Goal: Task Accomplishment & Management: Use online tool/utility

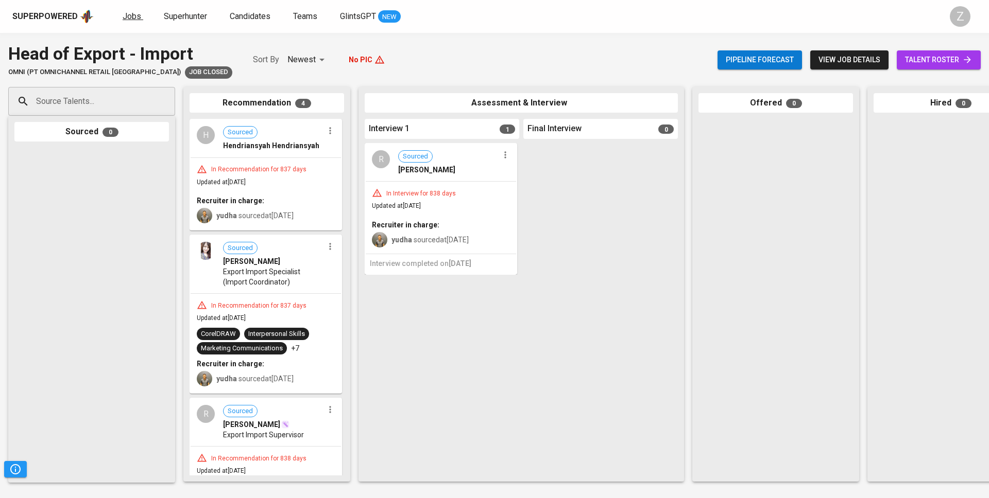
click at [137, 20] on span "Jobs" at bounding box center [132, 16] width 19 height 10
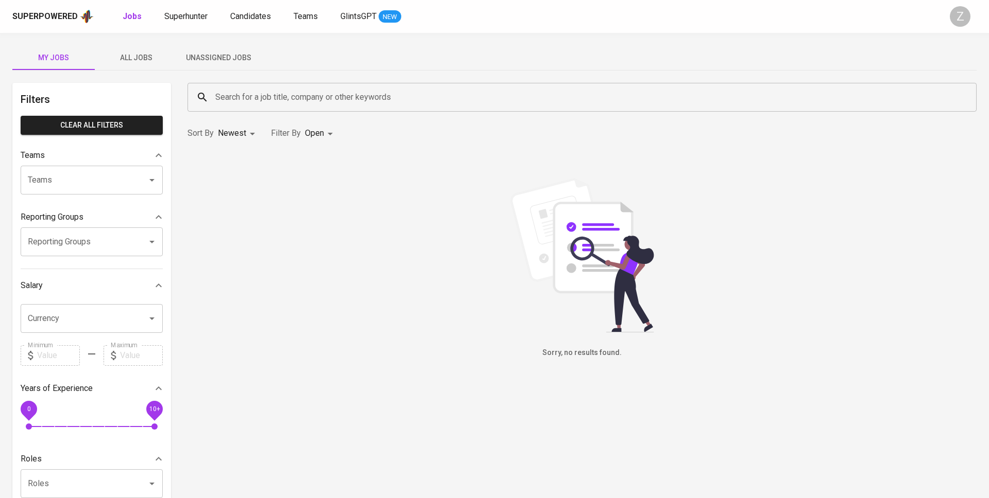
click at [221, 59] on span "Unassigned Jobs" at bounding box center [218, 57] width 70 height 13
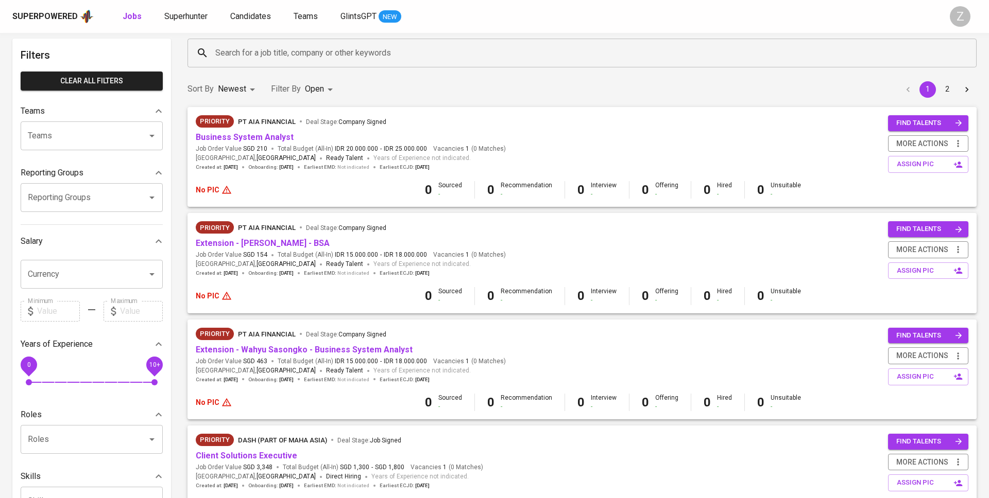
scroll to position [45, 0]
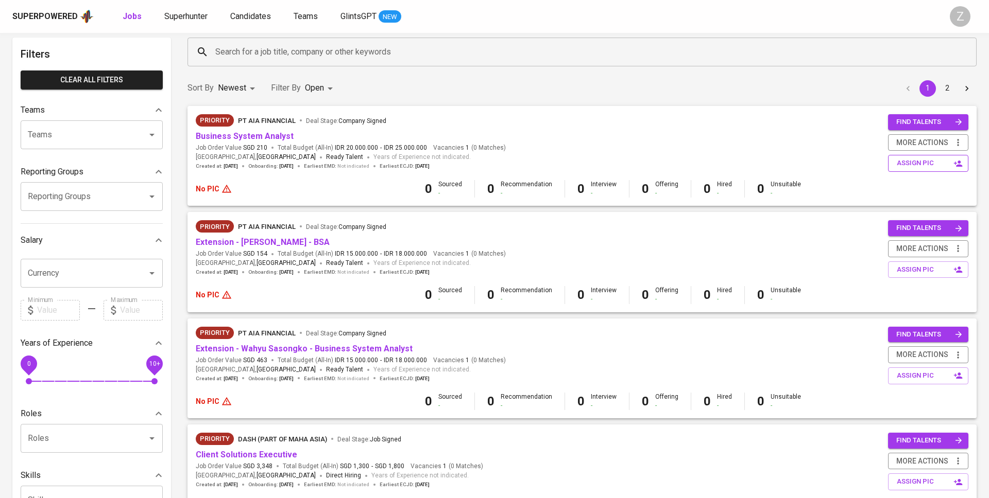
click at [899, 163] on span "assign pic" at bounding box center [928, 164] width 65 height 12
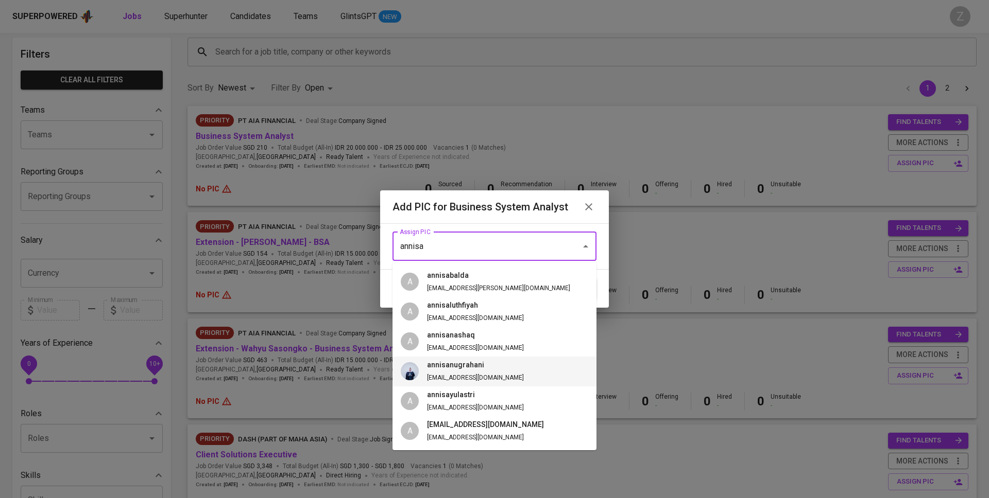
click at [496, 374] on li "annisanugrahani [EMAIL_ADDRESS][DOMAIN_NAME]" at bounding box center [494, 372] width 204 height 30
type input "annisanugrahani"
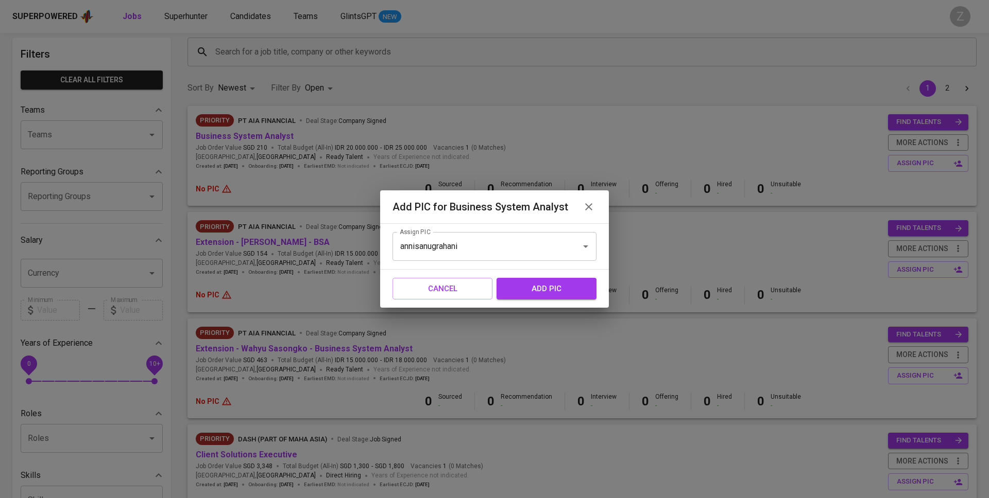
click at [554, 288] on span "add pic" at bounding box center [546, 288] width 77 height 13
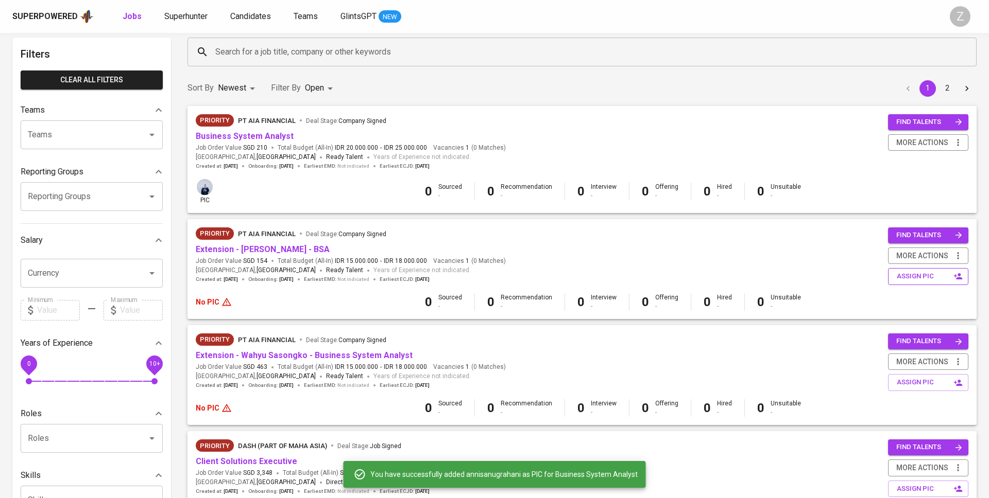
click at [933, 271] on span "assign pic" at bounding box center [928, 277] width 65 height 12
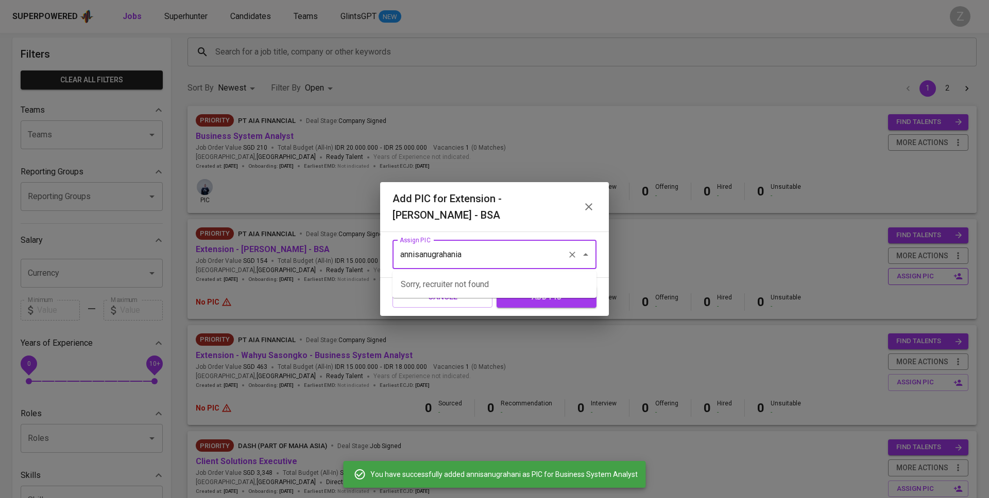
type input "annisanugrahani"
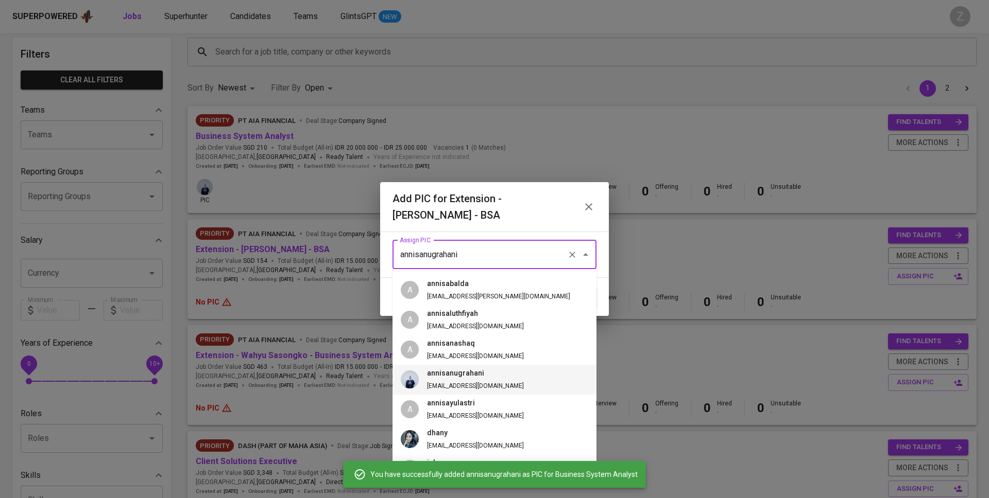
click at [605, 251] on div "Assign PIC annisanugrahani Assign PIC" at bounding box center [494, 255] width 229 height 46
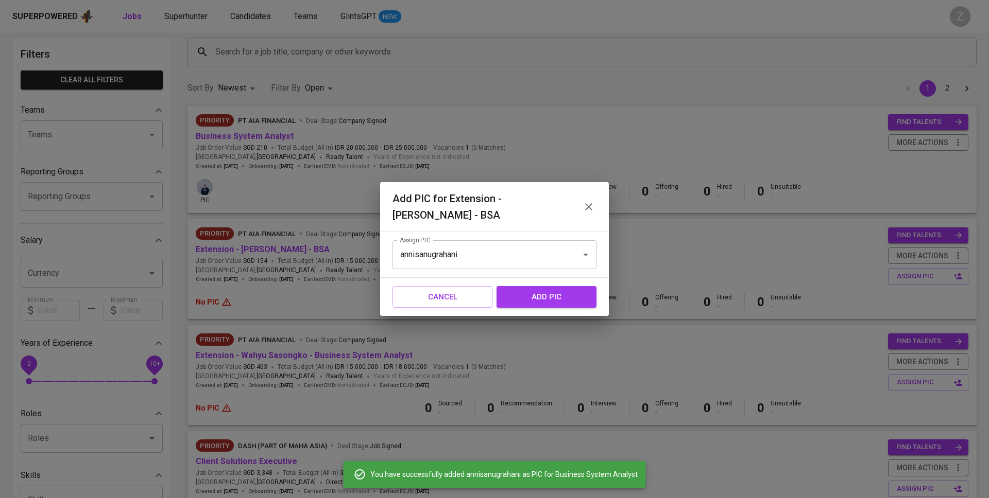
click at [579, 298] on span "add pic" at bounding box center [546, 296] width 77 height 13
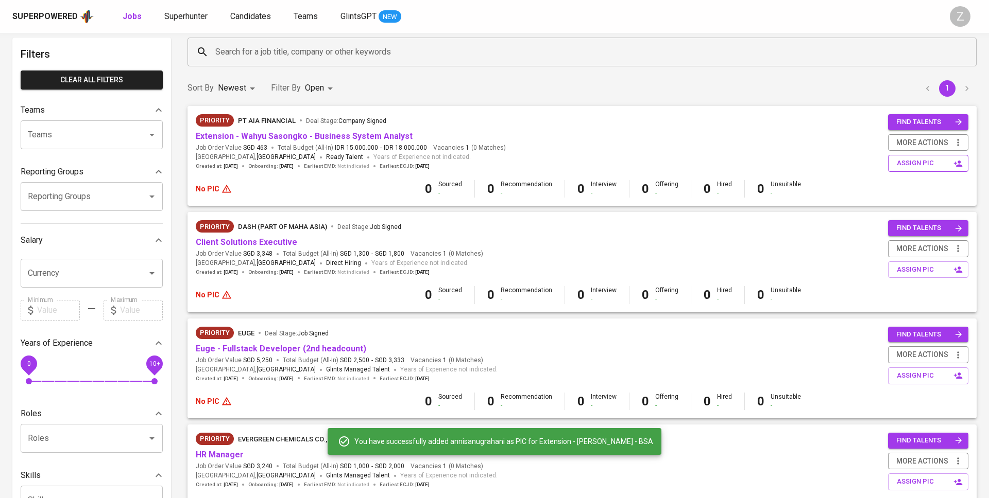
click at [927, 167] on span "assign pic" at bounding box center [928, 164] width 65 height 12
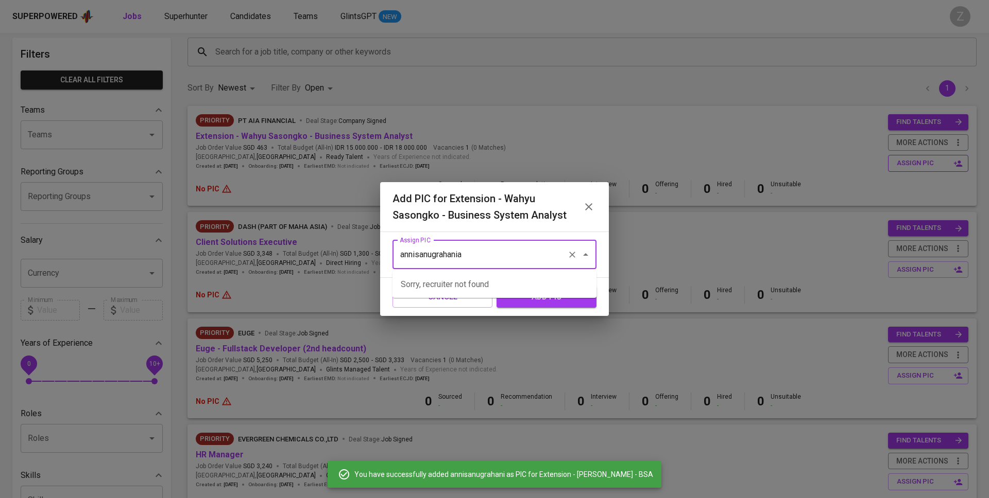
type input "annisanugrahani"
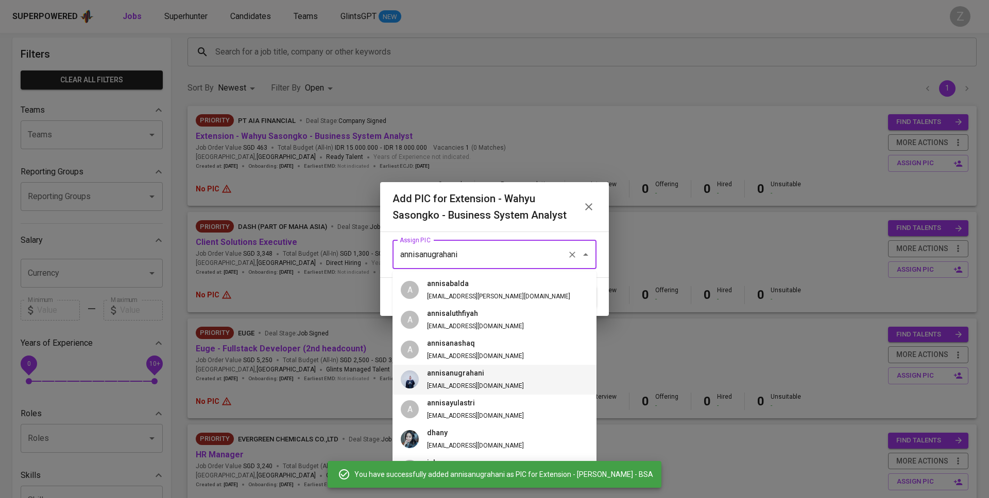
click at [545, 387] on li "annisanugrahani [EMAIL_ADDRESS][DOMAIN_NAME]" at bounding box center [494, 380] width 204 height 30
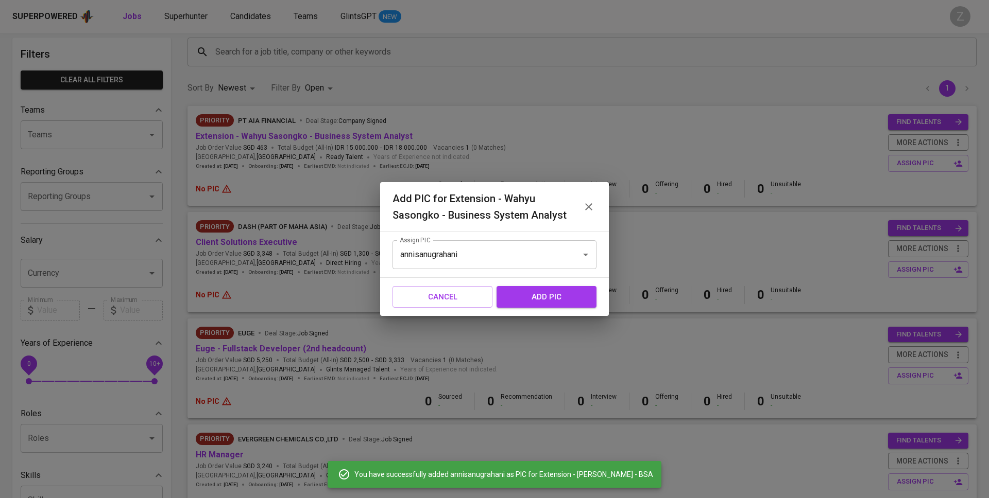
click at [566, 296] on span "add pic" at bounding box center [546, 296] width 77 height 13
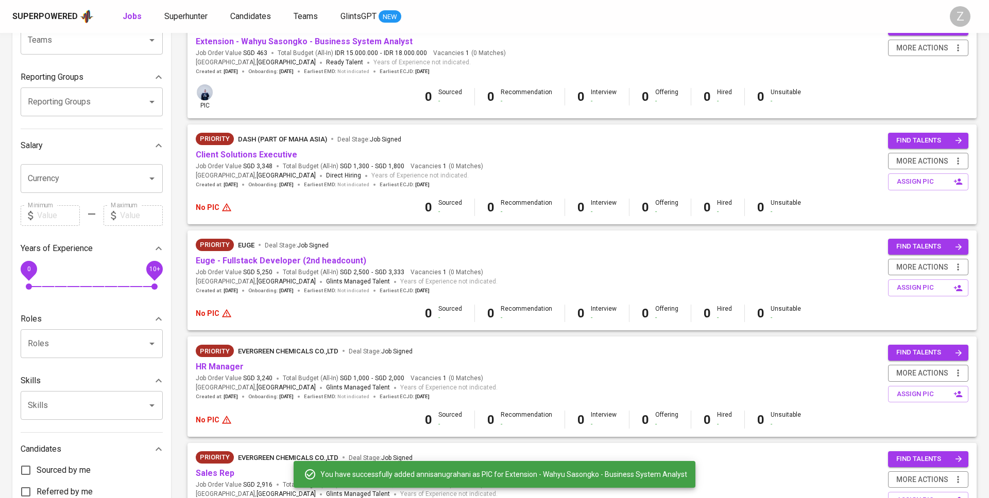
scroll to position [141, 0]
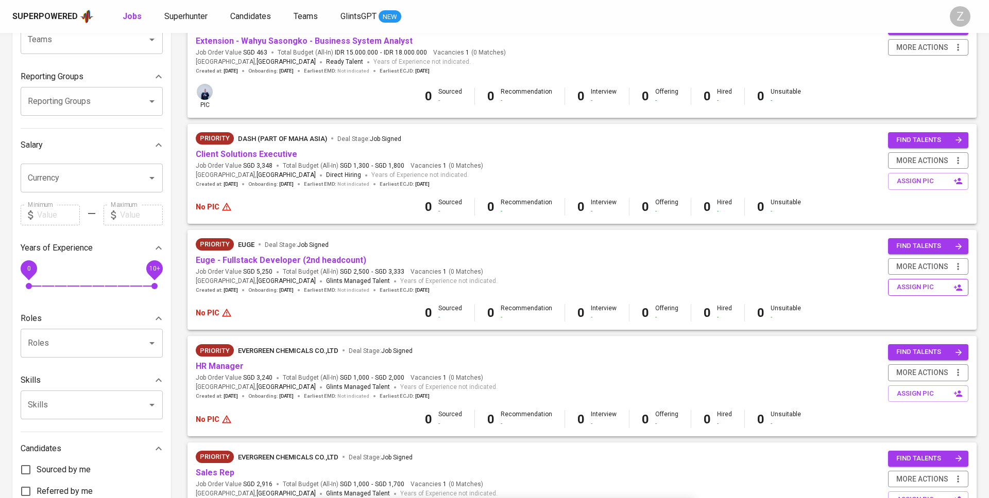
click at [921, 293] on button "assign pic" at bounding box center [928, 287] width 80 height 17
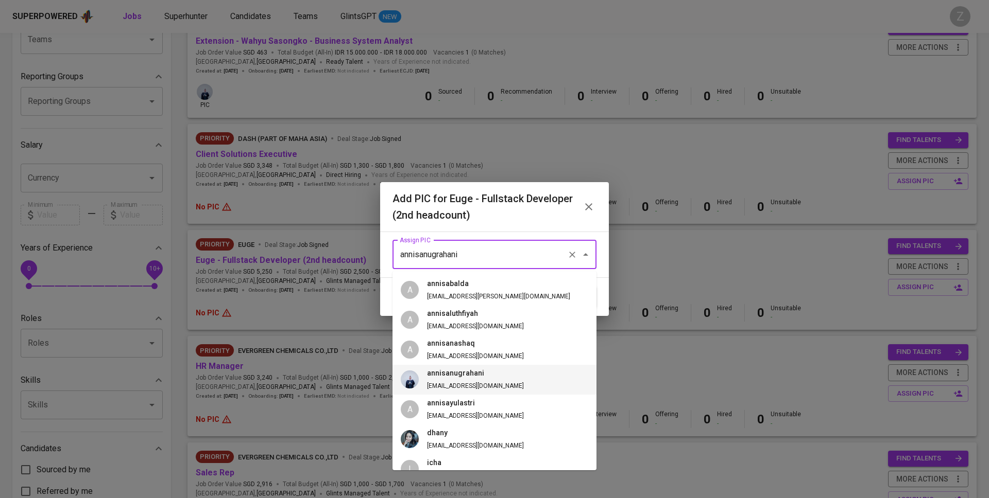
click at [531, 245] on input "annisanugrahani" at bounding box center [480, 255] width 166 height 20
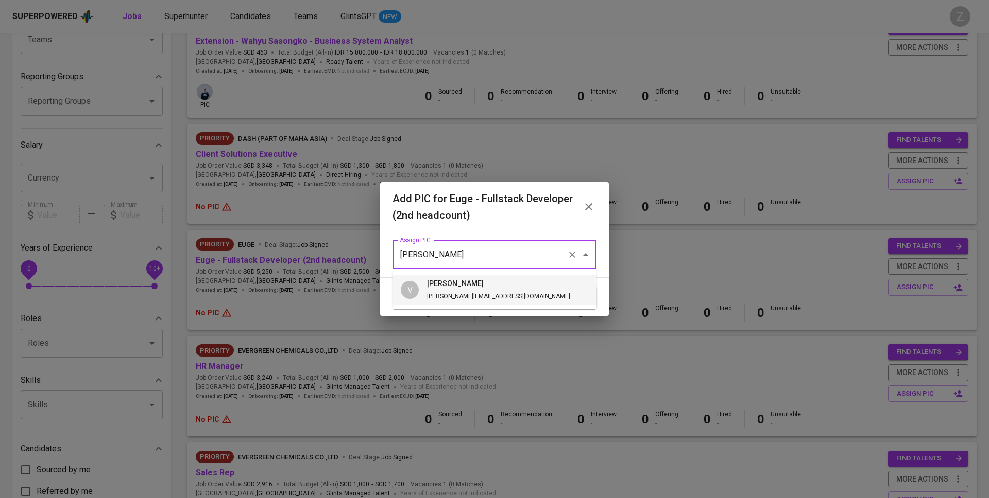
click at [509, 279] on li "V [PERSON_NAME] [PERSON_NAME][EMAIL_ADDRESS][DOMAIN_NAME]" at bounding box center [494, 290] width 204 height 30
type input "[PERSON_NAME]"
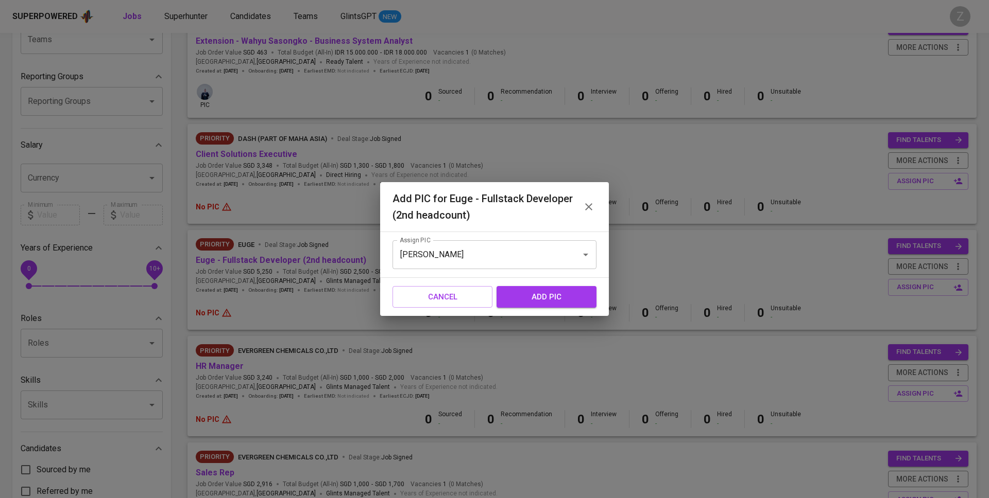
click at [523, 292] on span "add pic" at bounding box center [546, 296] width 77 height 13
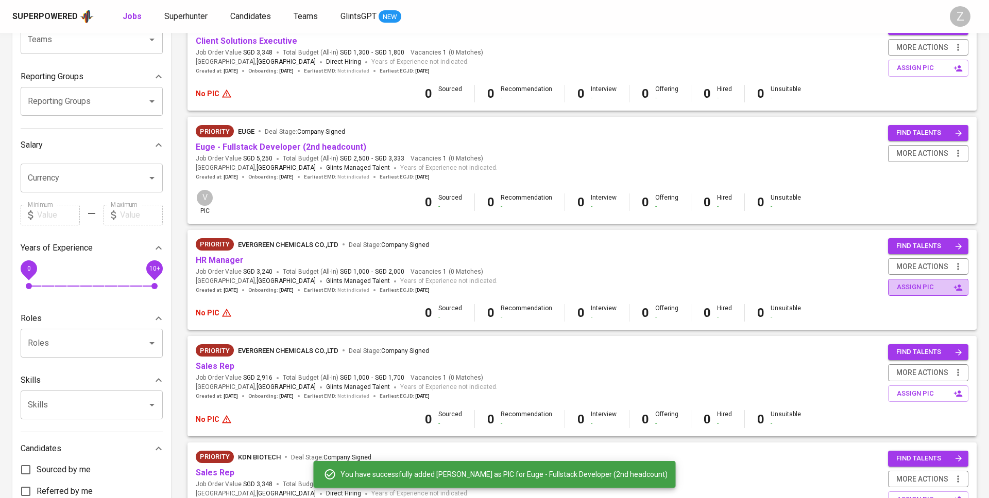
click at [905, 285] on span "assign pic" at bounding box center [928, 288] width 65 height 12
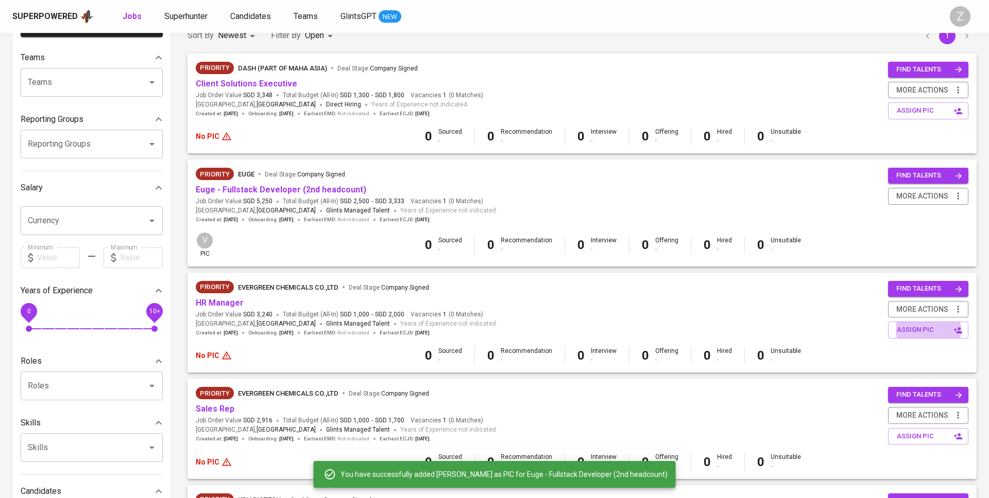
scroll to position [77, 0]
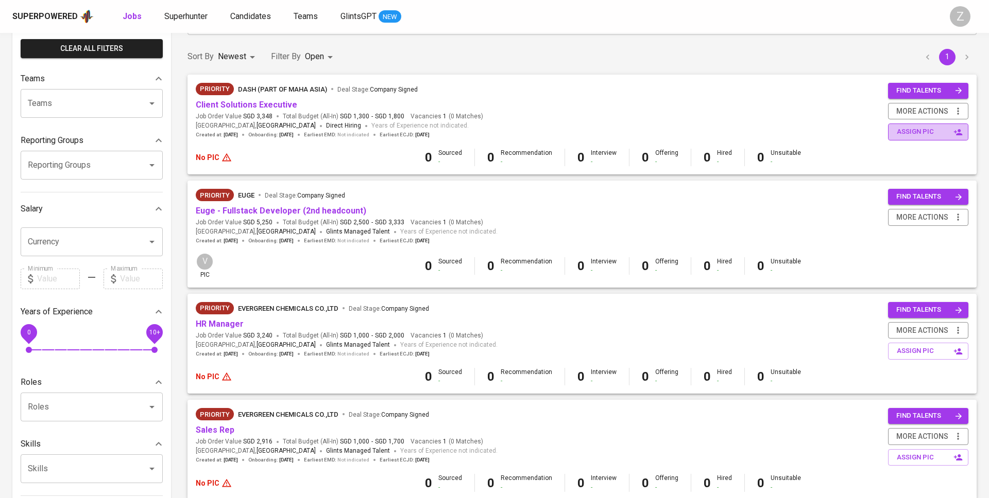
click at [923, 129] on span "assign pic" at bounding box center [928, 132] width 65 height 12
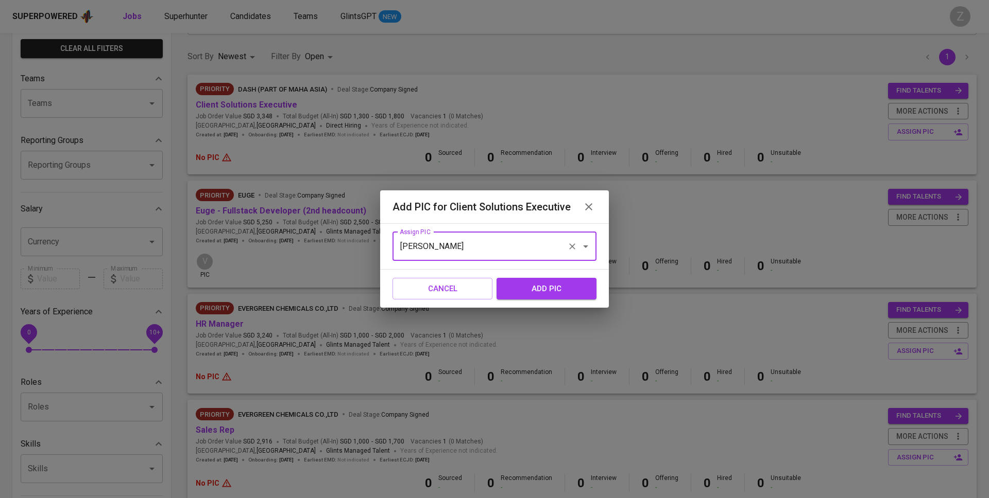
click at [423, 248] on input "[PERSON_NAME]" at bounding box center [480, 247] width 166 height 20
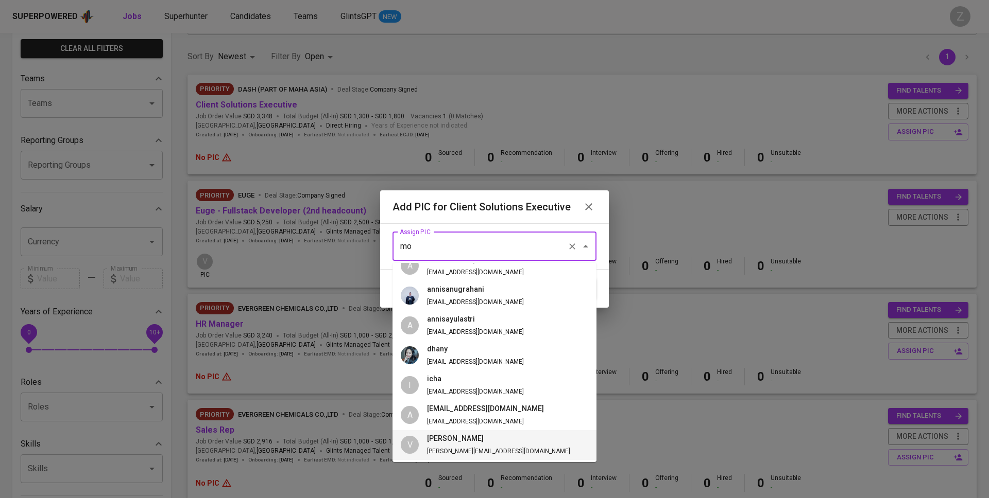
scroll to position [0, 0]
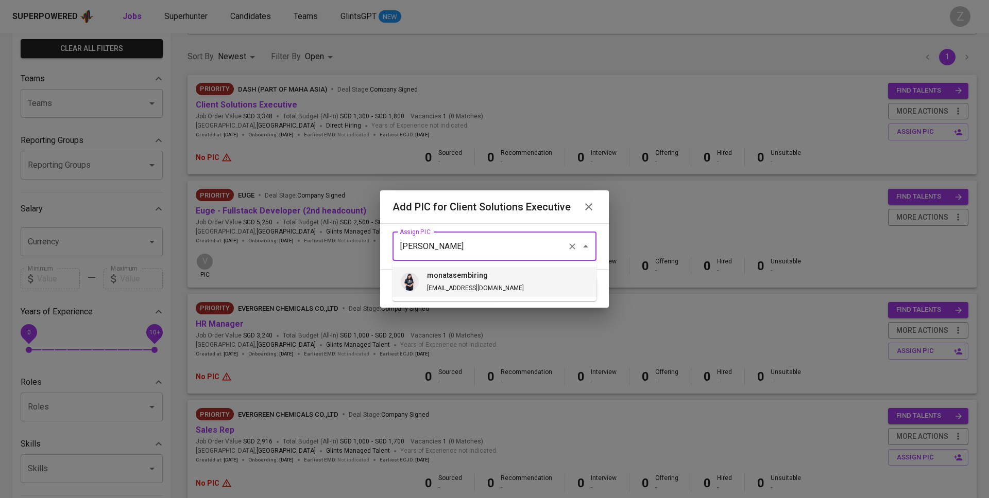
click at [445, 274] on h6 "monatasembiring" at bounding box center [475, 275] width 97 height 11
type input "monatasembiring"
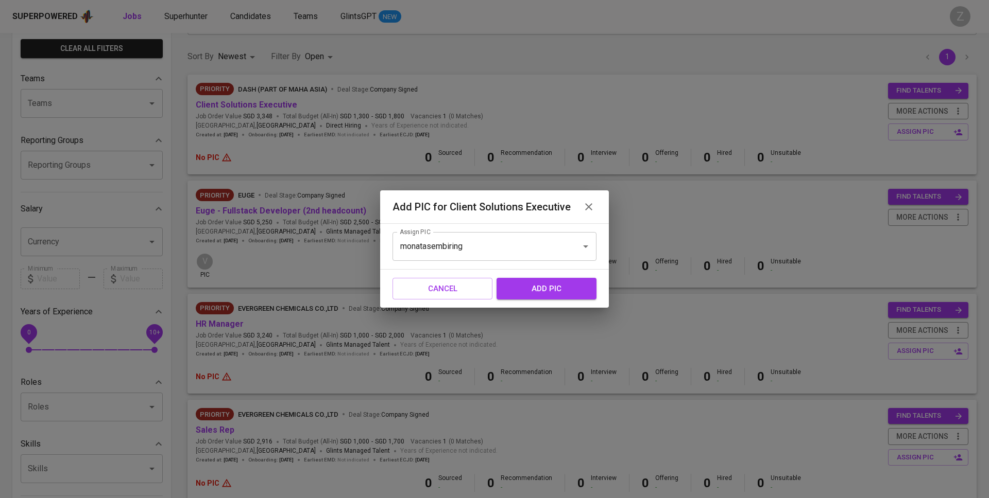
click at [520, 283] on span "add pic" at bounding box center [546, 288] width 77 height 13
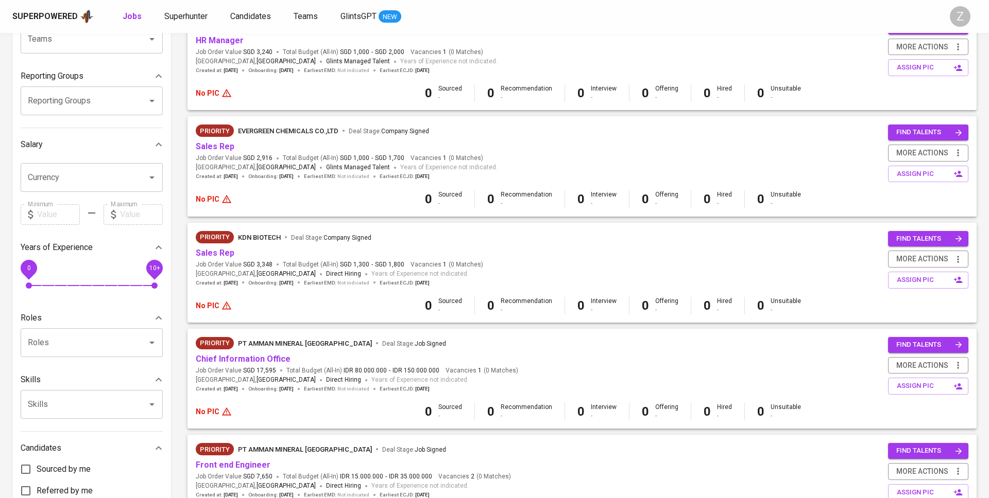
scroll to position [352, 0]
